Goal: Task Accomplishment & Management: Manage account settings

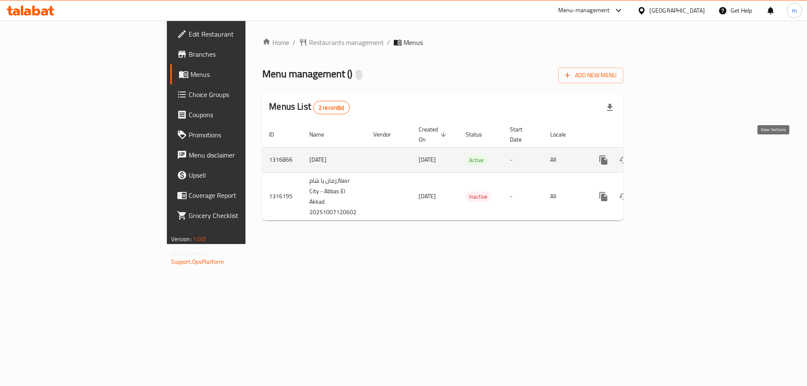
click at [668, 156] on icon "enhanced table" at bounding box center [664, 160] width 8 height 8
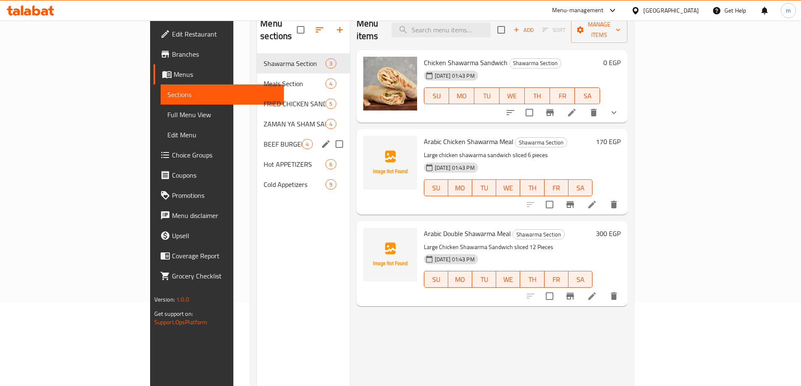
scroll to position [42, 0]
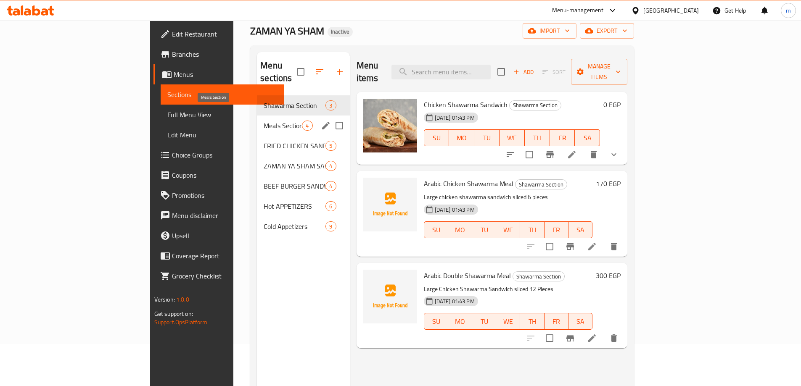
click at [264, 121] on span "Meals Section" at bounding box center [283, 126] width 38 height 10
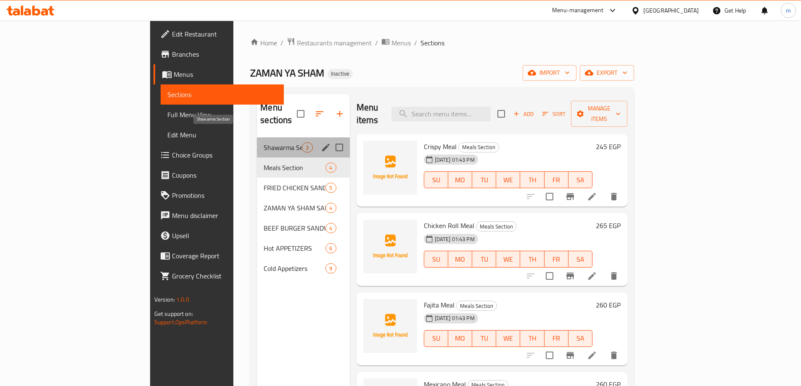
click at [264, 142] on span "Shawarma Section" at bounding box center [283, 147] width 38 height 10
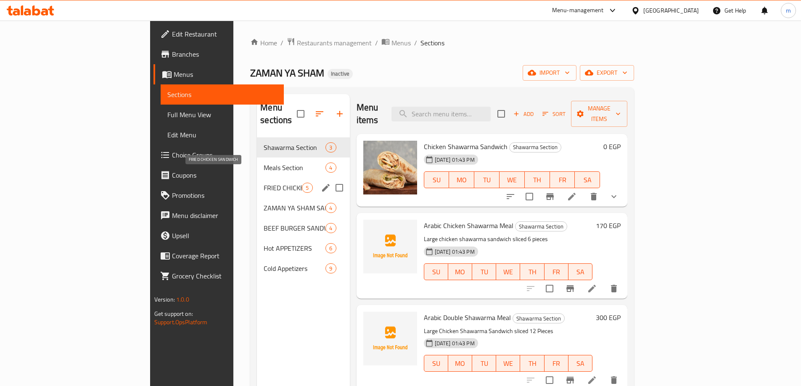
click at [264, 183] on span "FRIED CHICKEN SANDWICH" at bounding box center [283, 188] width 38 height 10
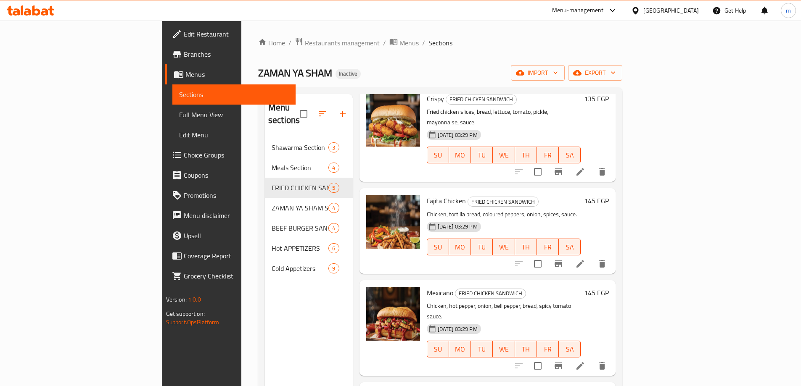
scroll to position [94, 0]
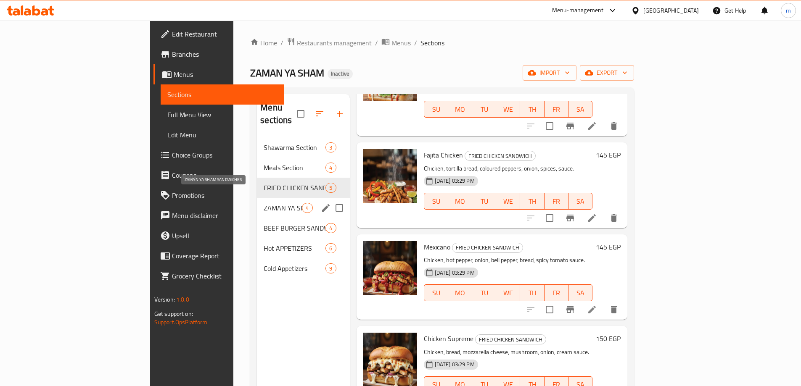
click at [264, 203] on span "ZAMAN YA SHAM SANDWICHES" at bounding box center [283, 208] width 38 height 10
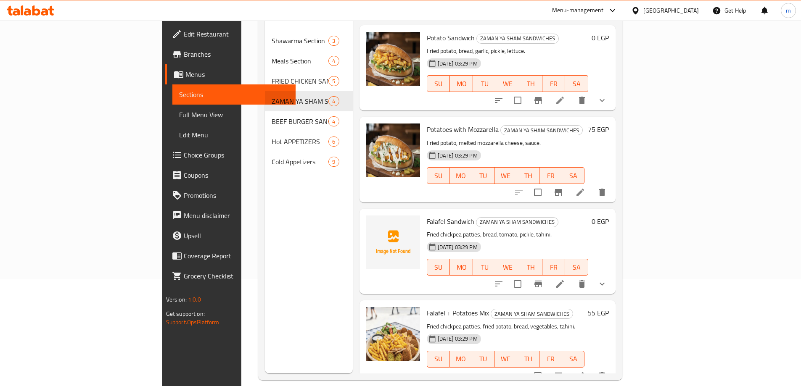
scroll to position [118, 0]
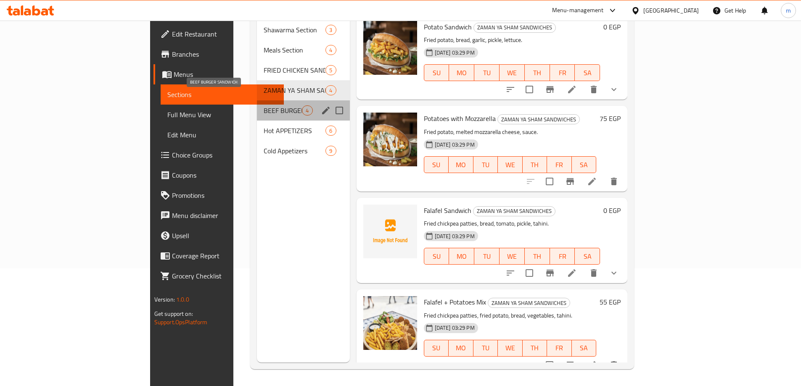
click at [264, 105] on span "BEEF BURGER SANDWICH" at bounding box center [283, 110] width 38 height 10
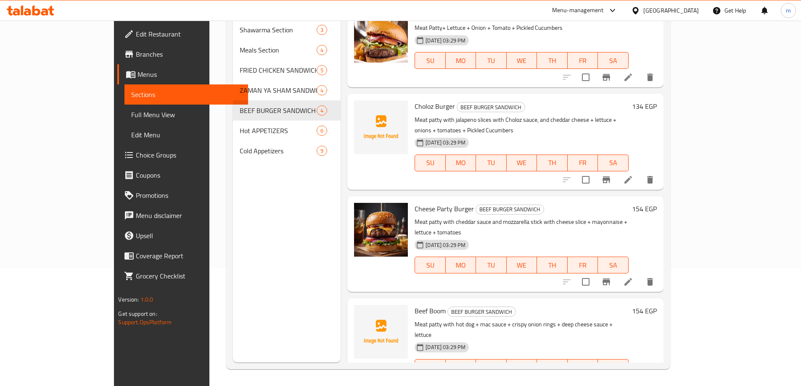
scroll to position [2, 0]
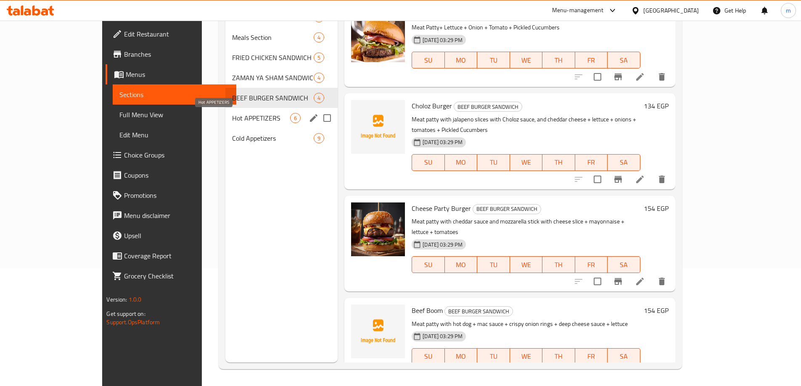
click at [232, 120] on span "Hot APPETIZERS" at bounding box center [261, 118] width 58 height 10
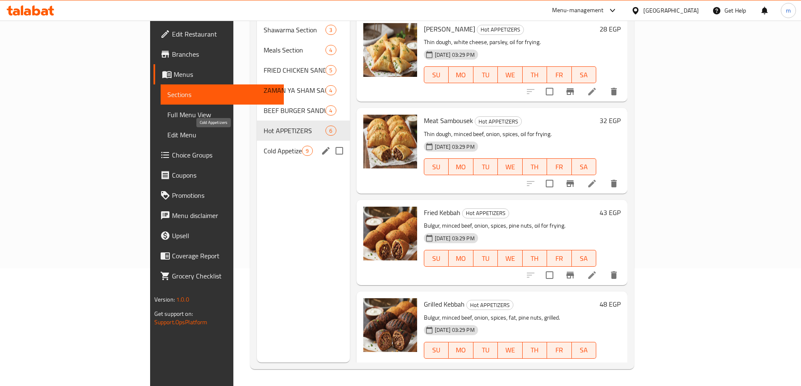
click at [264, 146] on span "Cold Appetizers" at bounding box center [283, 151] width 38 height 10
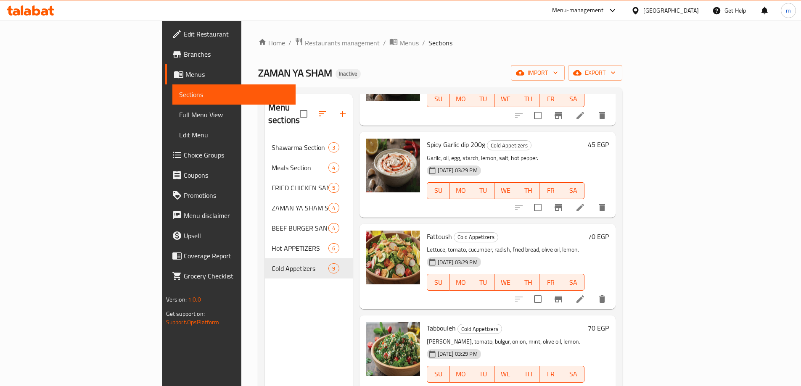
click at [179, 110] on span "Full Menu View" at bounding box center [234, 115] width 110 height 10
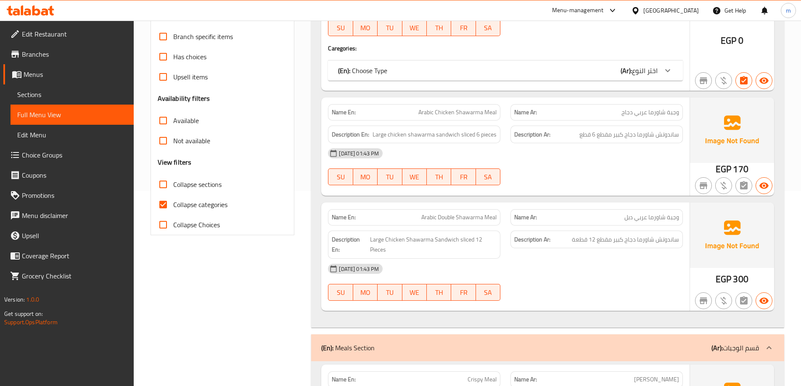
scroll to position [210, 0]
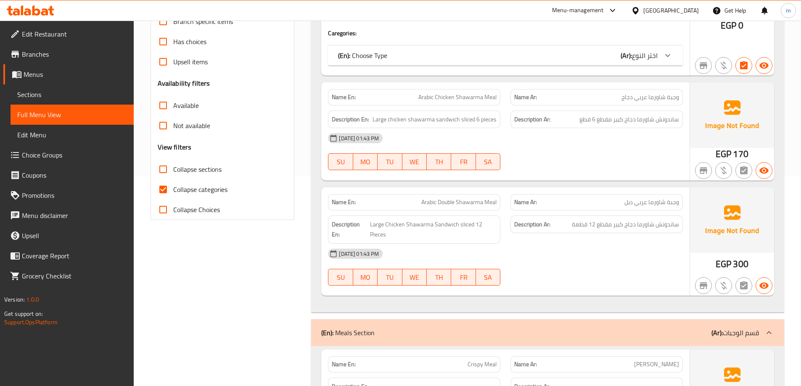
click at [163, 188] on input "Collapse categories" at bounding box center [163, 189] width 20 height 20
checkbox input "false"
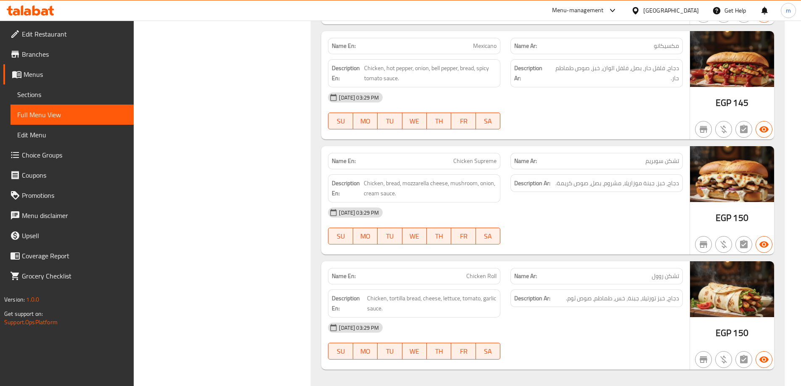
scroll to position [1272, 0]
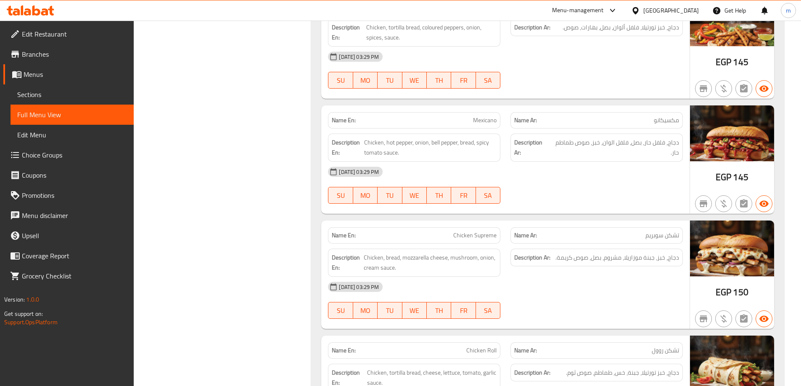
click at [42, 32] on span "Edit Restaurant" at bounding box center [74, 34] width 105 height 10
